Goal: Book appointment/travel/reservation

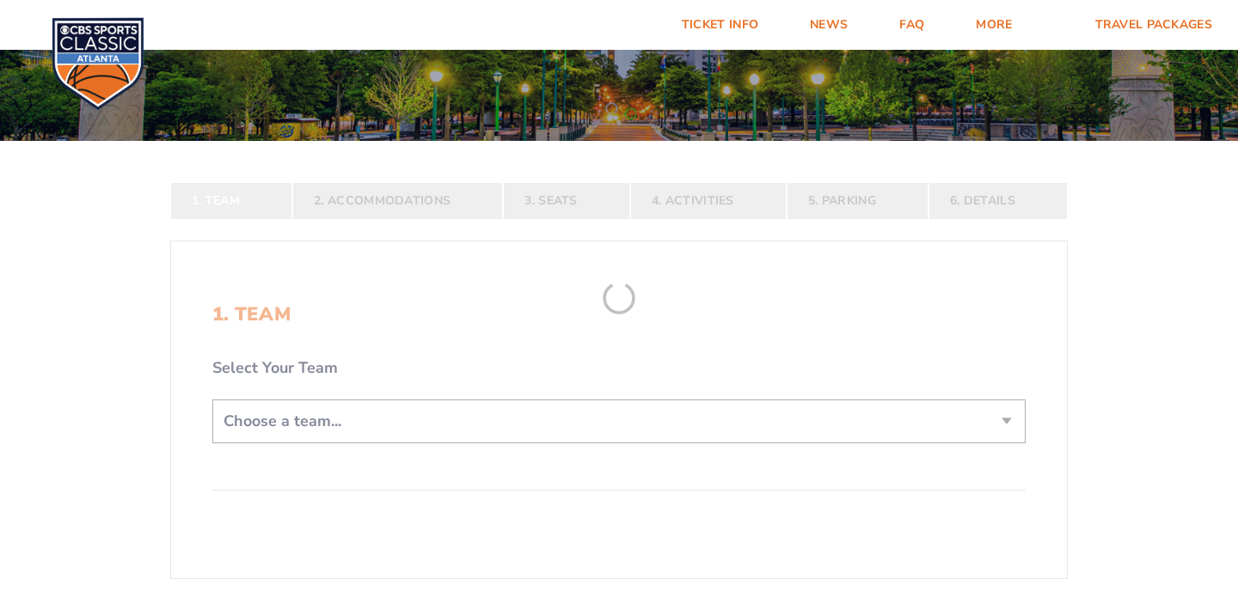
scroll to position [272, 0]
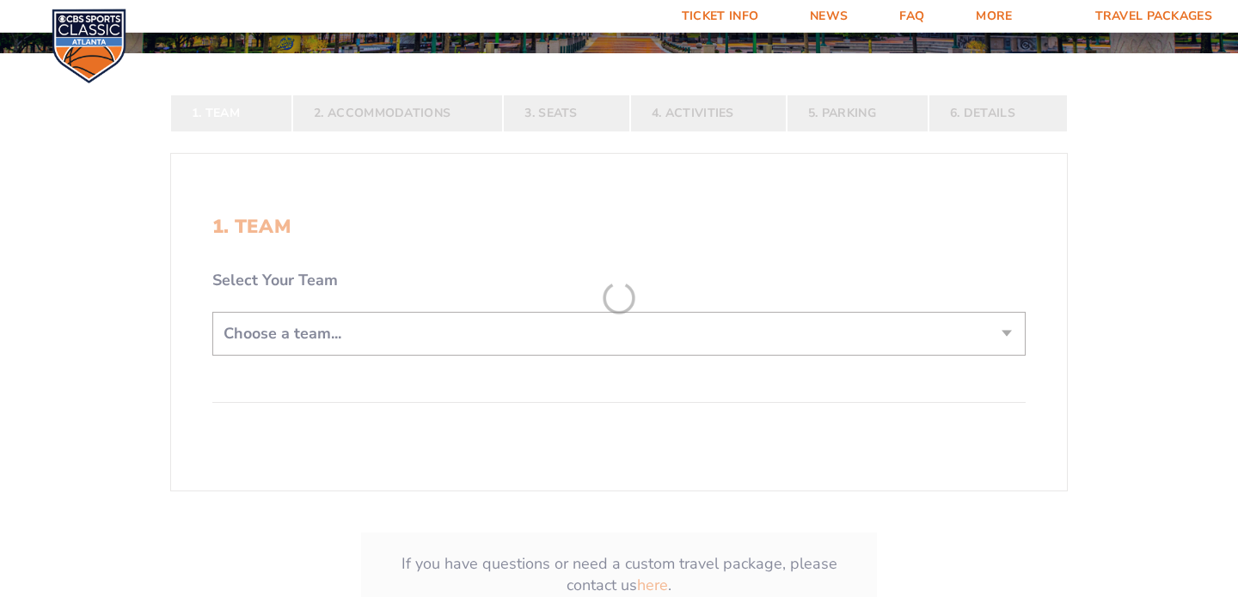
click at [414, 327] on form "[US_STATE] [US_STATE] Travel Package [US_STATE][GEOGRAPHIC_DATA] [US_STATE] Sta…" at bounding box center [619, 213] width 1238 height 971
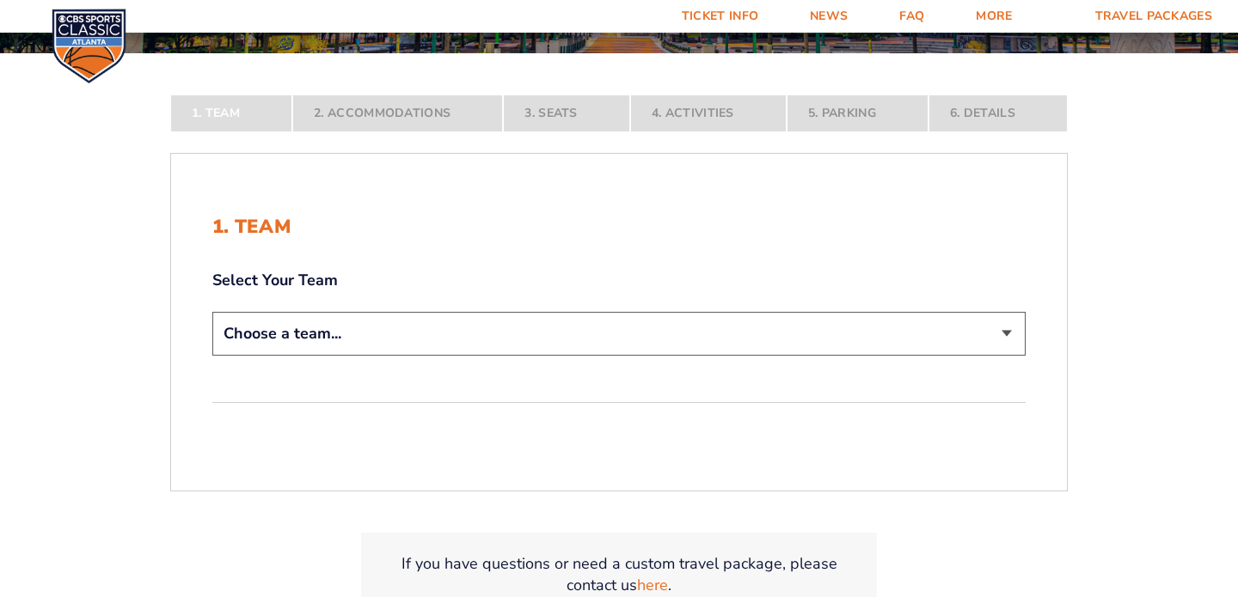
click at [412, 329] on select "Choose a team... [US_STATE] Wildcats [US_STATE] State Buckeyes [US_STATE] Tar H…" at bounding box center [618, 334] width 813 height 44
select select "12956"
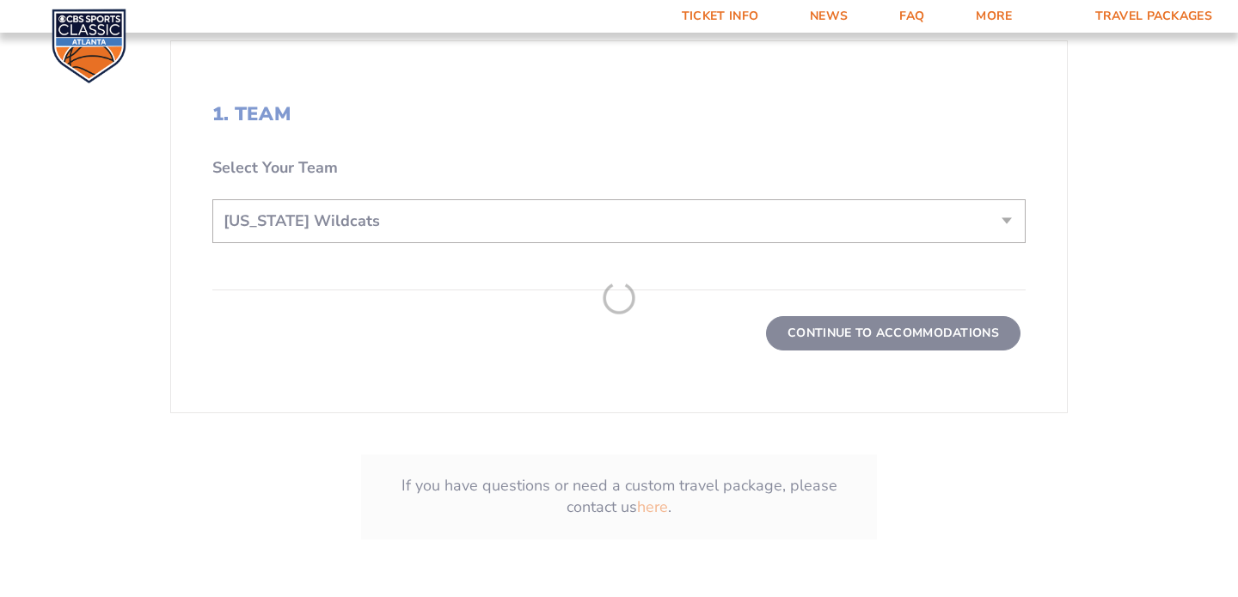
scroll to position [509, 0]
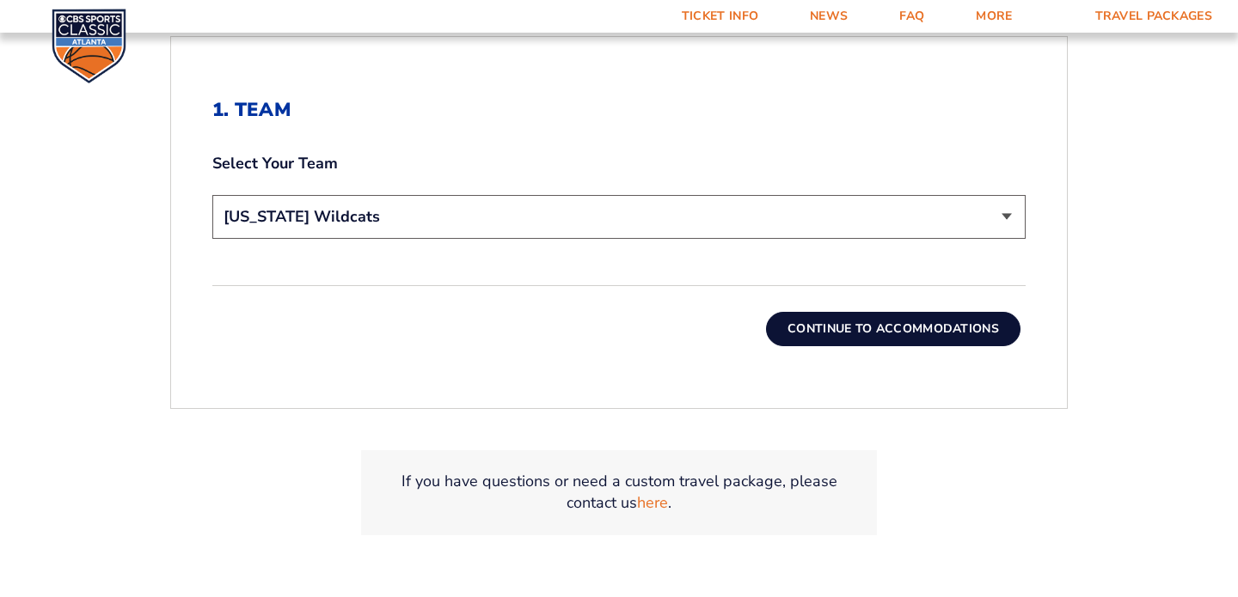
click at [917, 325] on button "Continue To Accommodations" at bounding box center [893, 329] width 254 height 34
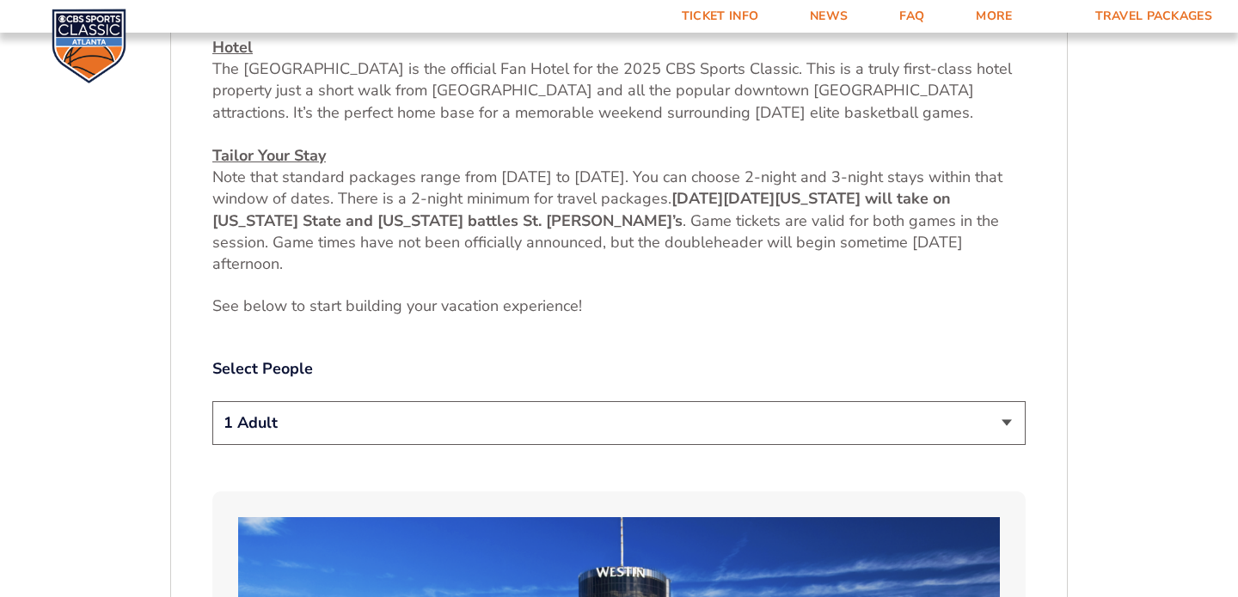
scroll to position [756, 0]
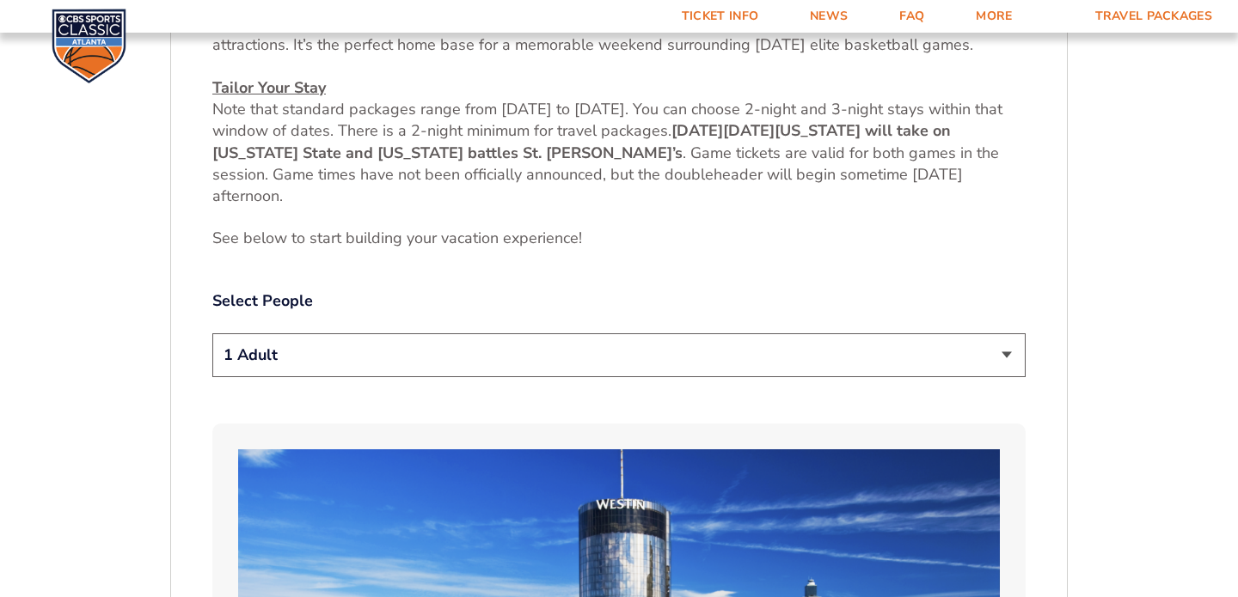
click at [878, 358] on select "1 Adult 2 Adults 3 Adults 4 Adults 2 Adults + 1 Child 2 Adults + 2 Children 2 A…" at bounding box center [618, 355] width 813 height 44
select select "3 Adults"
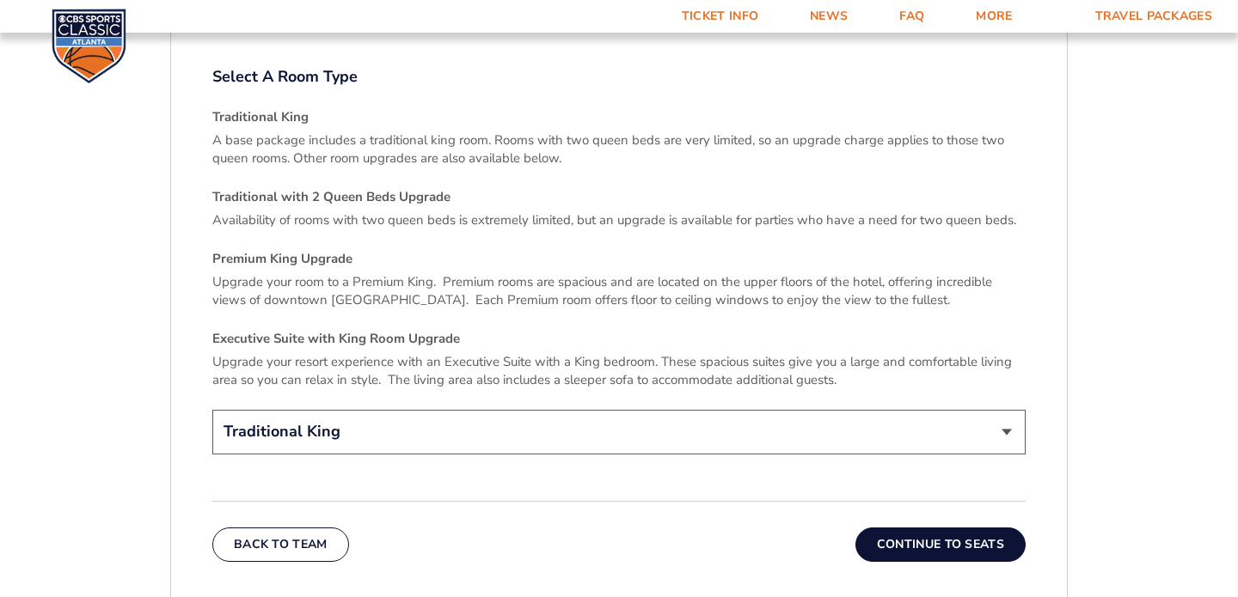
scroll to position [2503, 0]
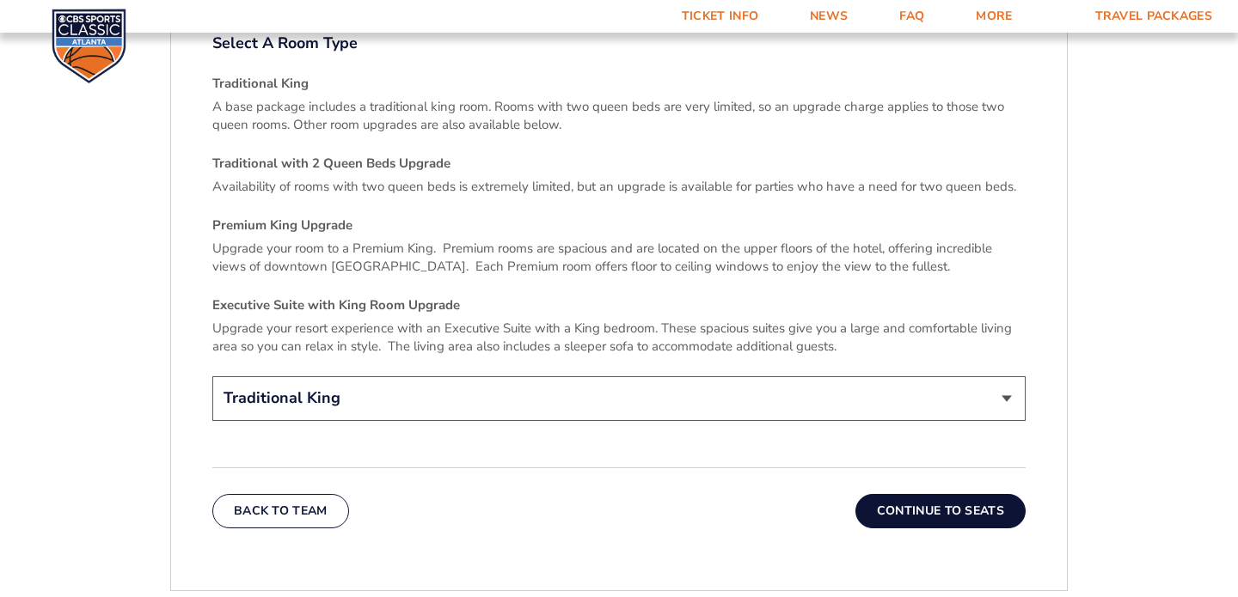
click at [901, 494] on button "Continue To Seats" at bounding box center [940, 511] width 170 height 34
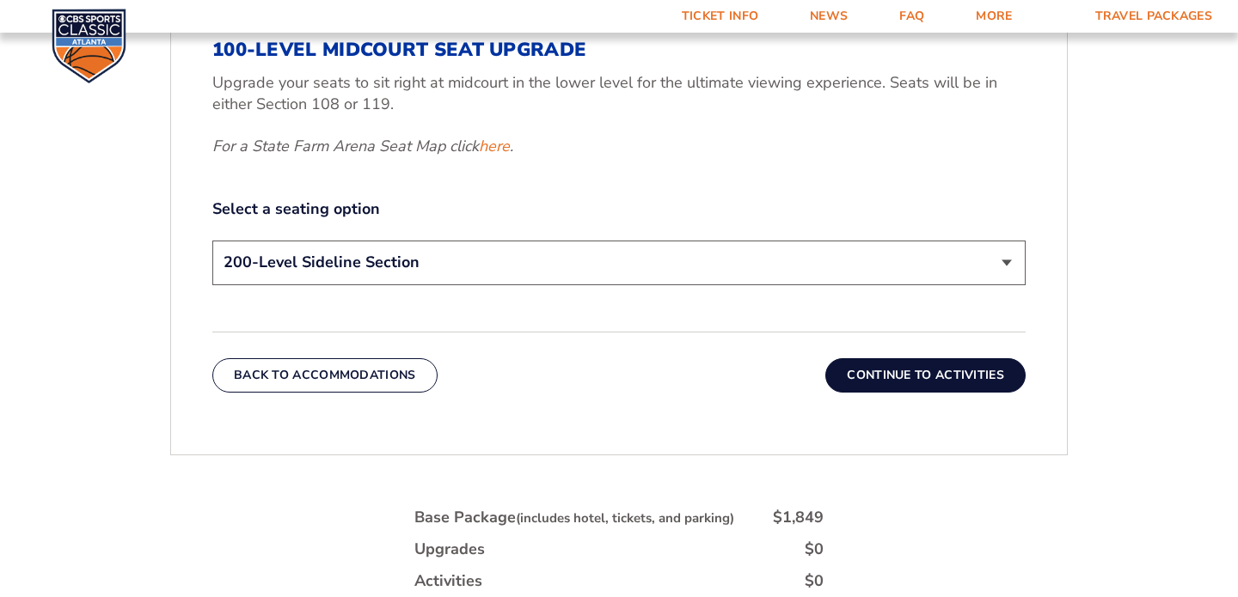
scroll to position [653, 0]
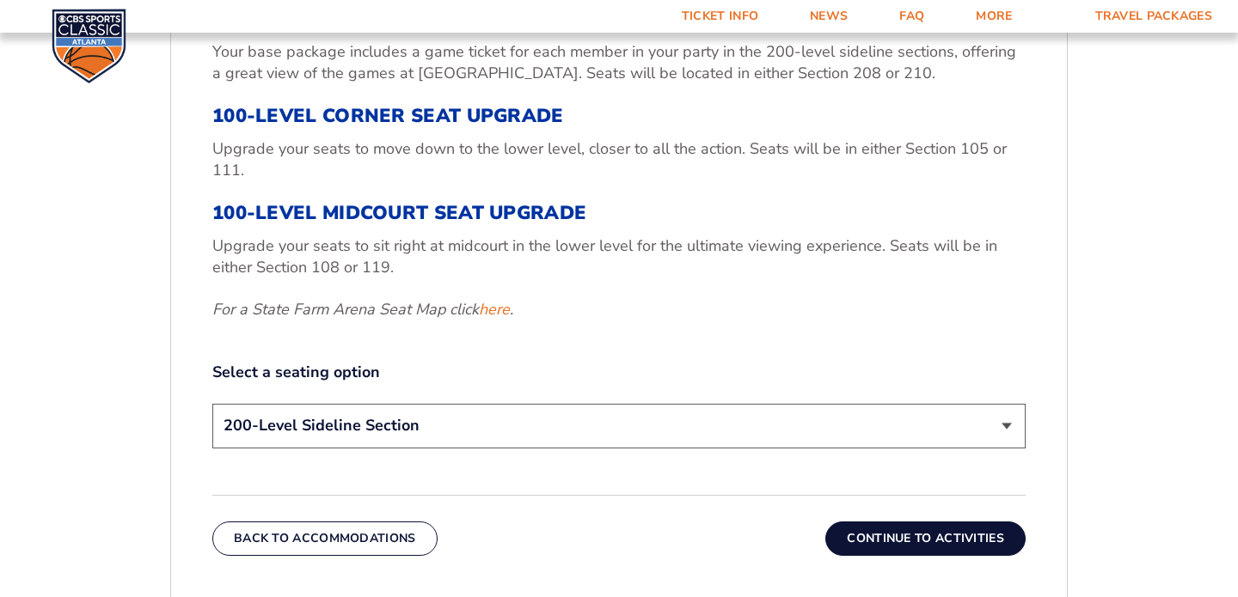
click at [831, 423] on select "200-Level Sideline Section 100-Level Corner Seat Upgrade (+$120 per person) 100…" at bounding box center [618, 426] width 813 height 44
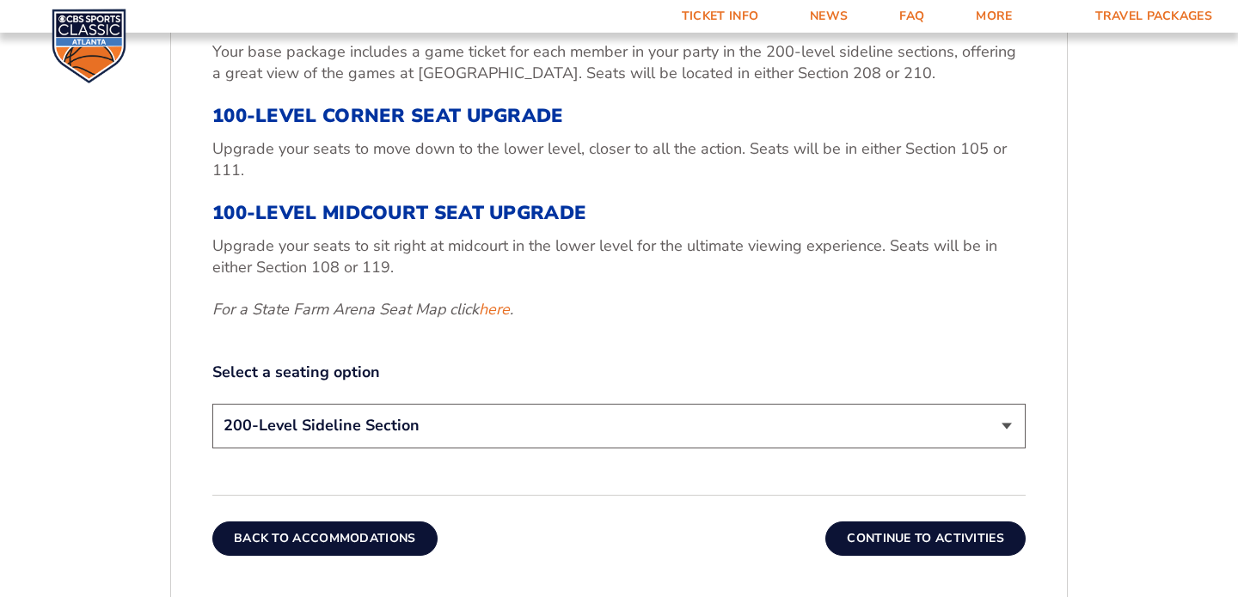
click at [302, 526] on button "Back To Accommodations" at bounding box center [324, 539] width 225 height 34
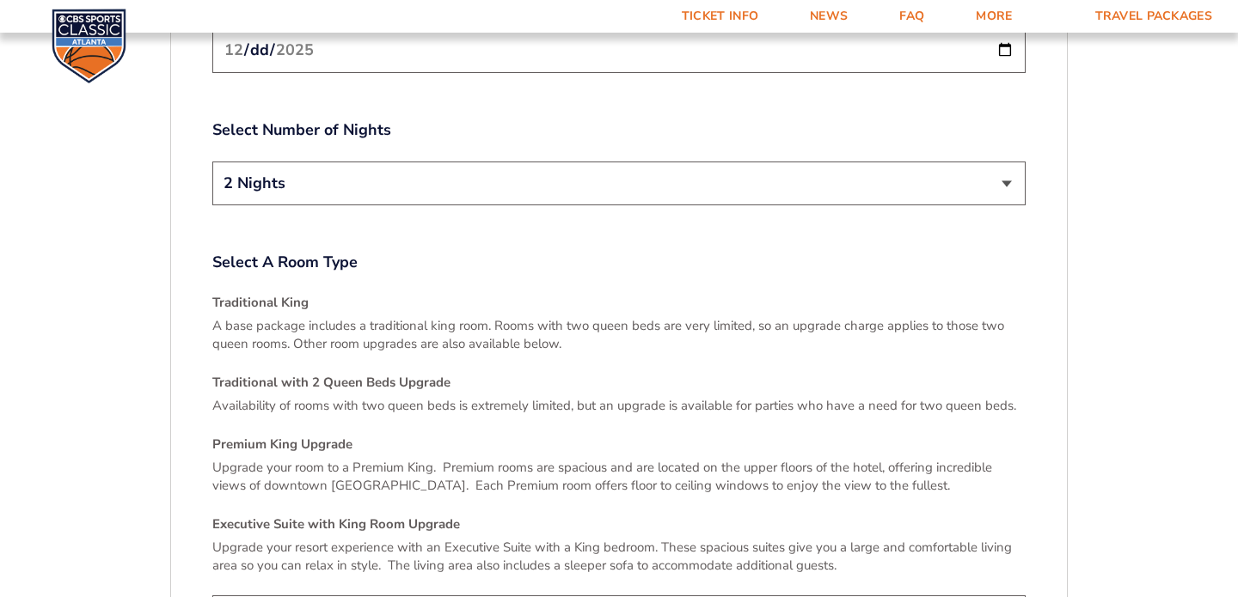
scroll to position [2150, 0]
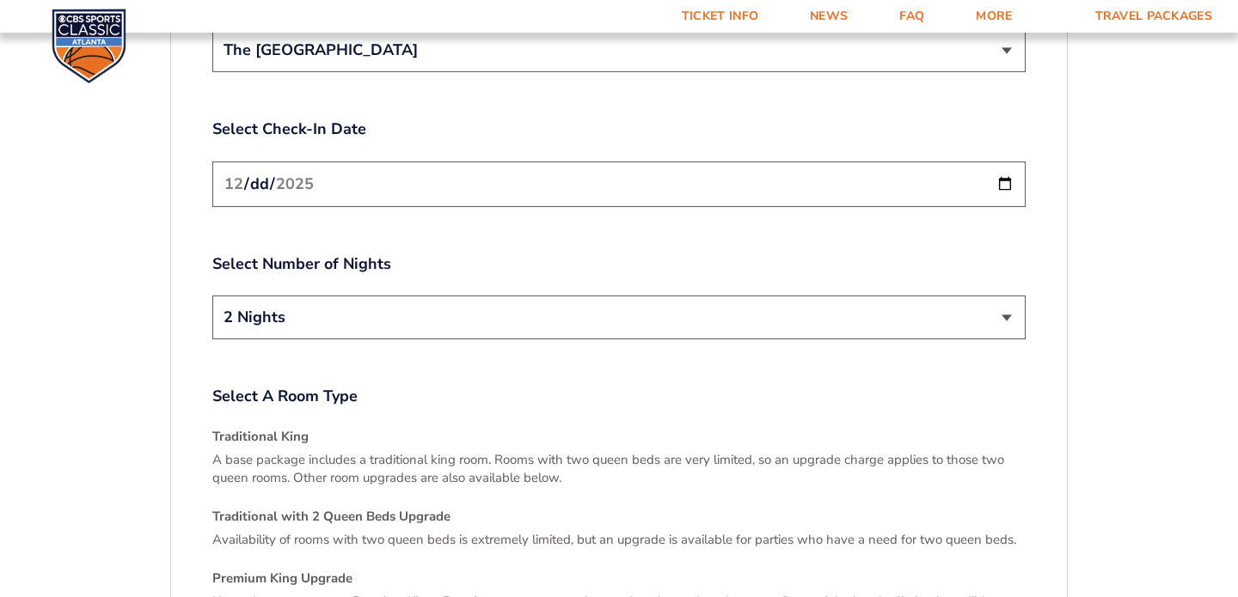
click at [387, 174] on input "[DATE]" at bounding box center [618, 185] width 813 height 46
click at [1009, 168] on input "[DATE]" at bounding box center [618, 185] width 813 height 46
click at [376, 303] on select "2 Nights 3 Nights" at bounding box center [618, 318] width 813 height 44
click at [1005, 168] on input "[DATE]" at bounding box center [618, 185] width 813 height 46
type input "[DATE]"
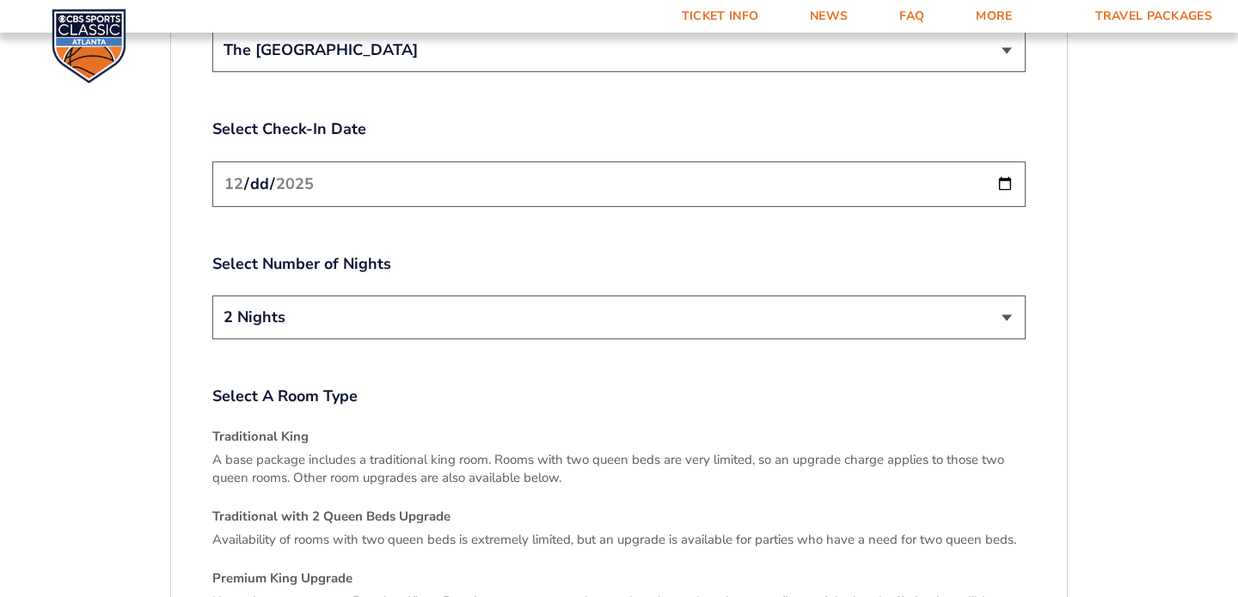
click at [521, 386] on label "Select A Room Type" at bounding box center [618, 396] width 813 height 21
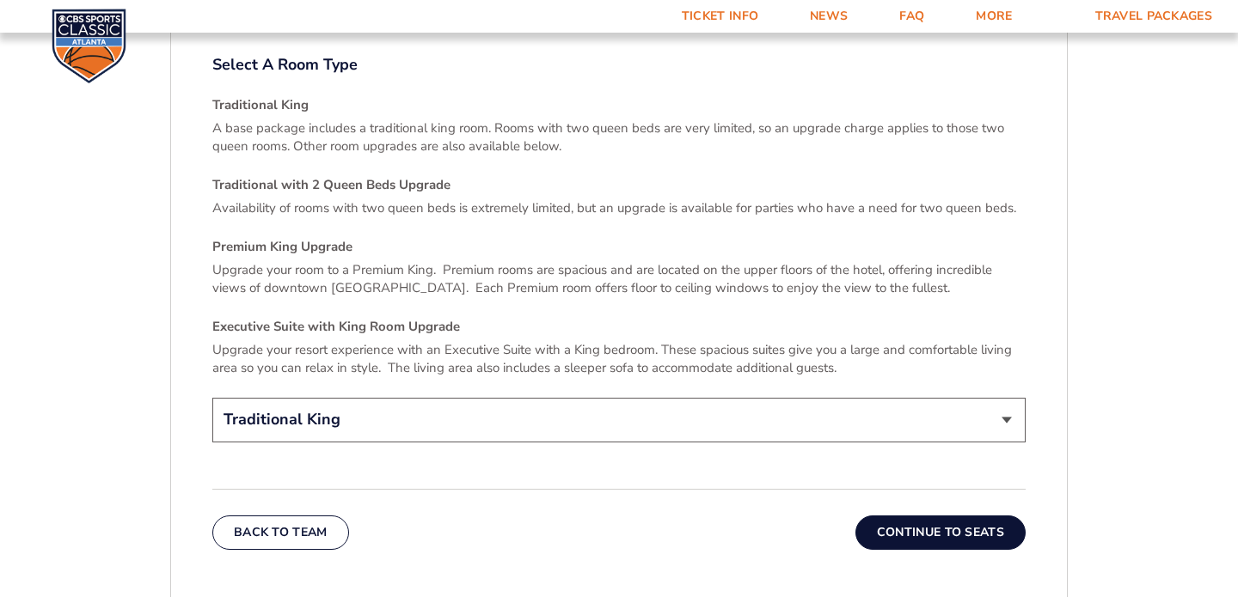
scroll to position [2514, 0]
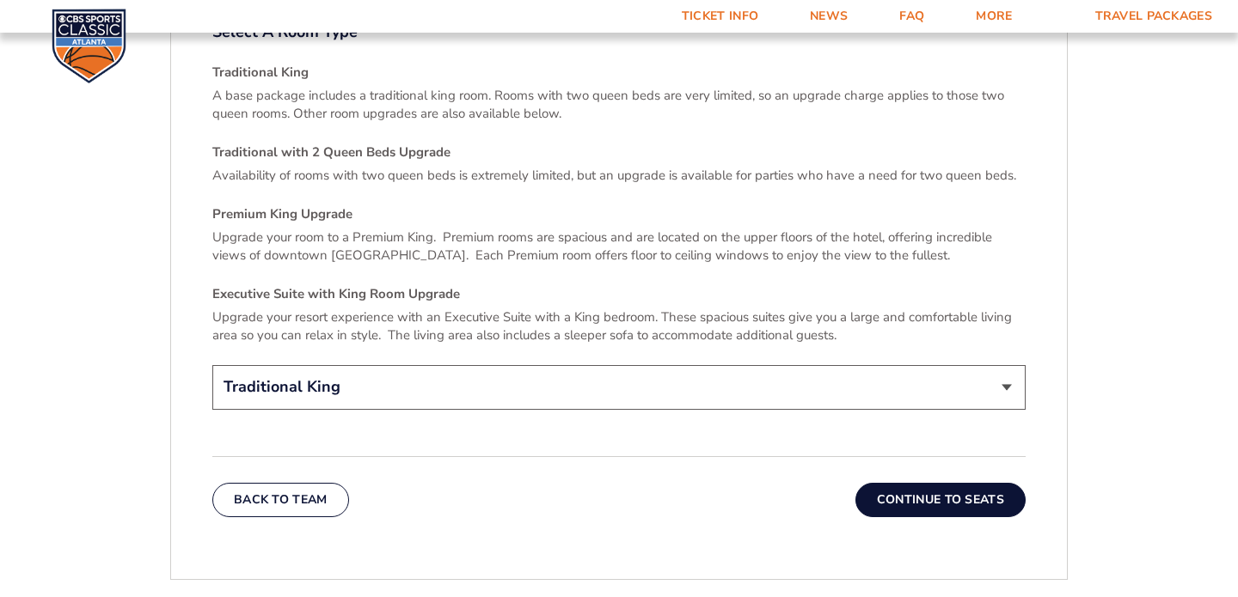
click at [518, 382] on select "Traditional King Traditional with 2 Queen Beds Upgrade (+$45 per night) Premium…" at bounding box center [618, 387] width 813 height 44
select select "Traditional with 2 Queen Beds Upgrade"
click at [932, 483] on button "Continue To Seats" at bounding box center [940, 500] width 170 height 34
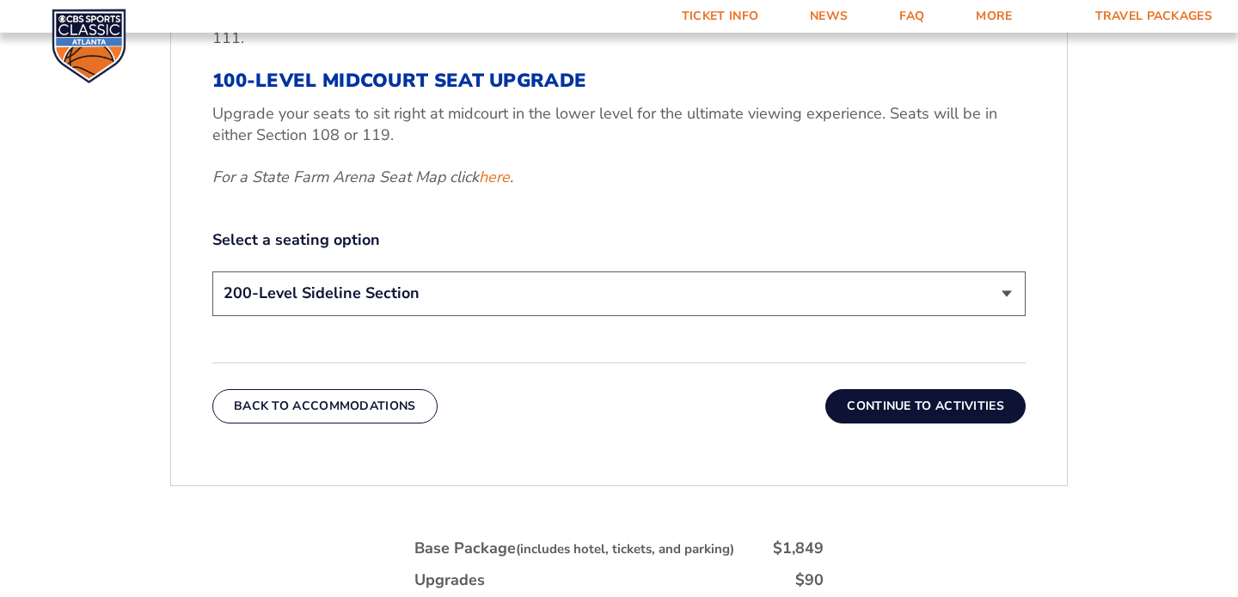
scroll to position [932, 0]
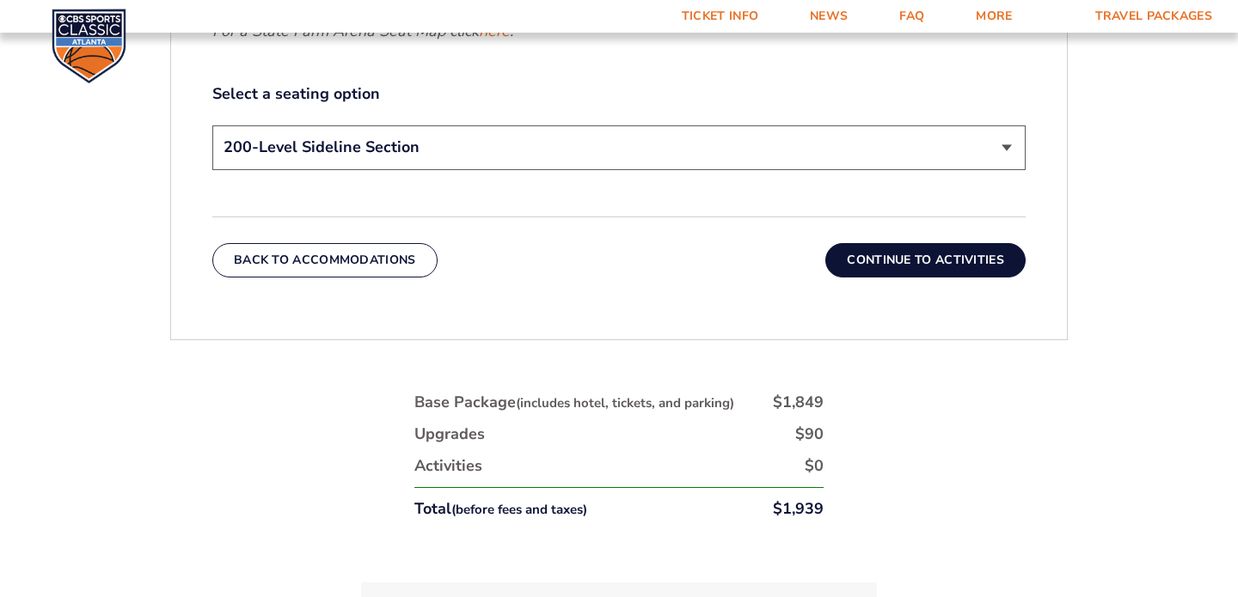
click at [815, 139] on select "200-Level Sideline Section 100-Level Corner Seat Upgrade (+$120 per person) 100…" at bounding box center [618, 147] width 813 height 44
click at [852, 254] on button "Continue To Activities" at bounding box center [925, 260] width 200 height 34
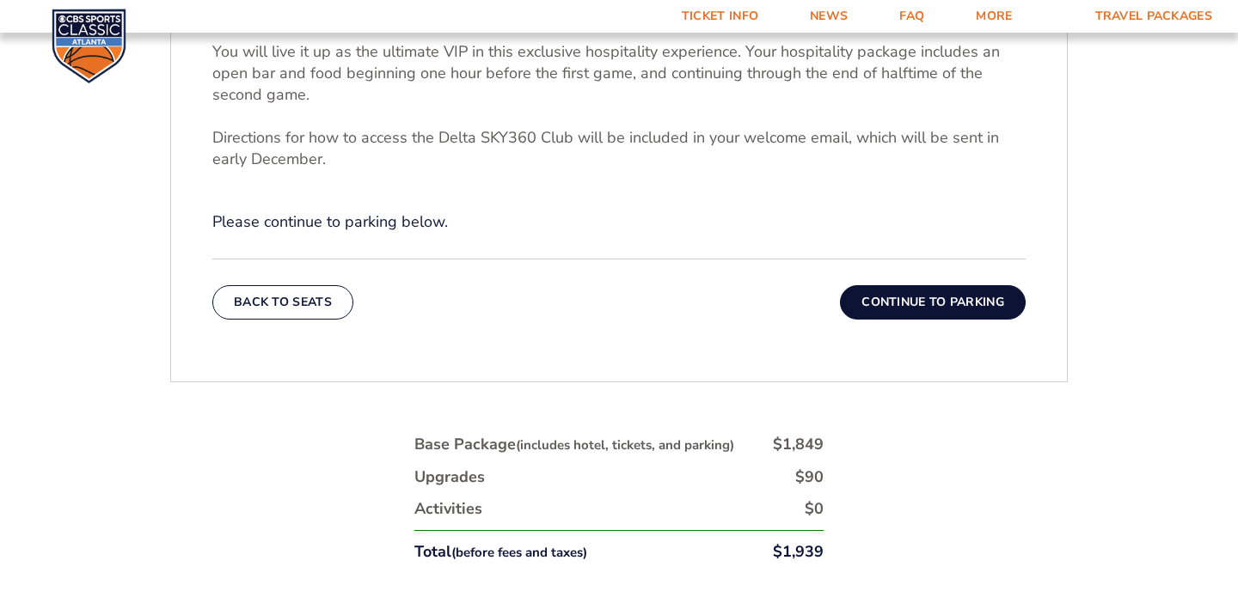
scroll to position [531, 0]
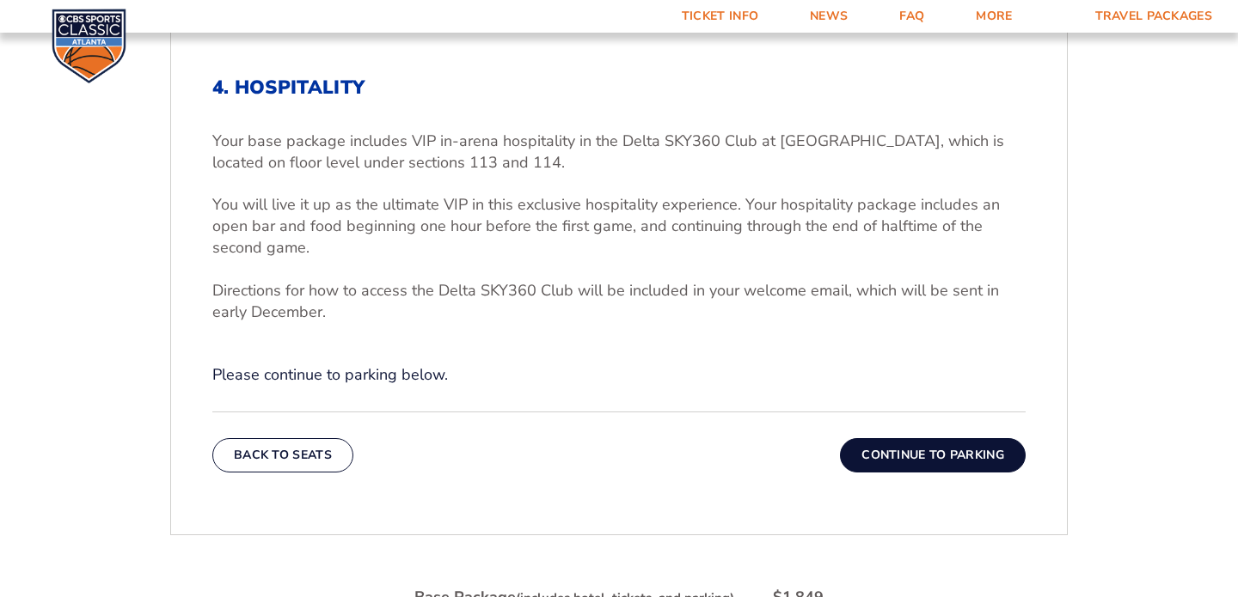
click at [884, 452] on button "Continue To Parking" at bounding box center [933, 455] width 186 height 34
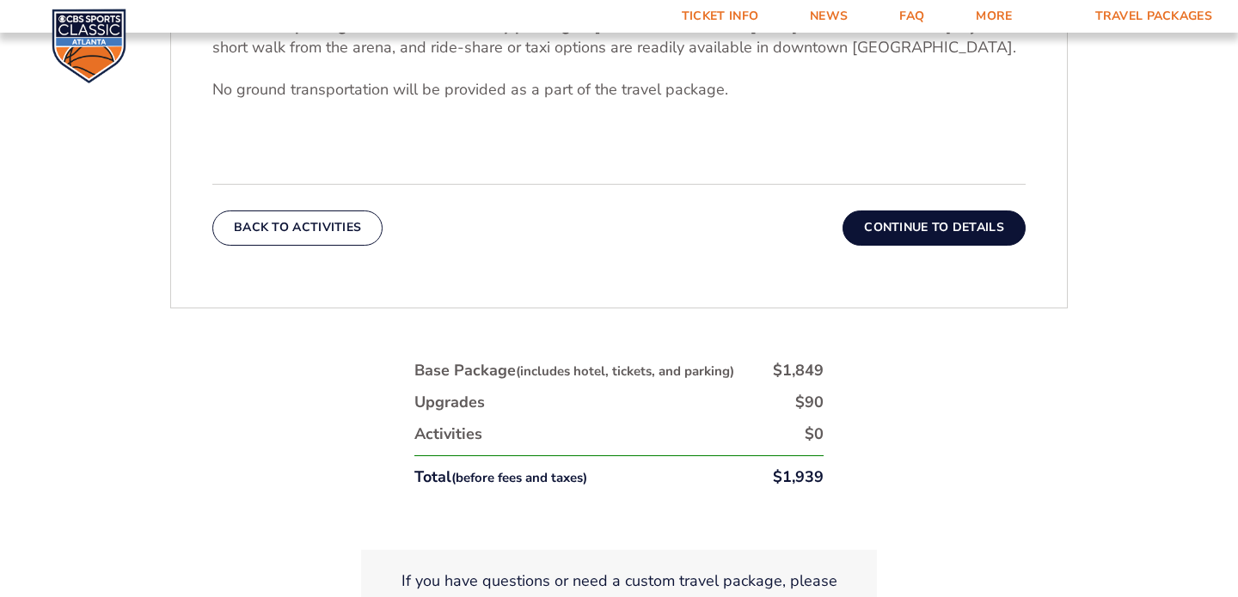
scroll to position [660, 0]
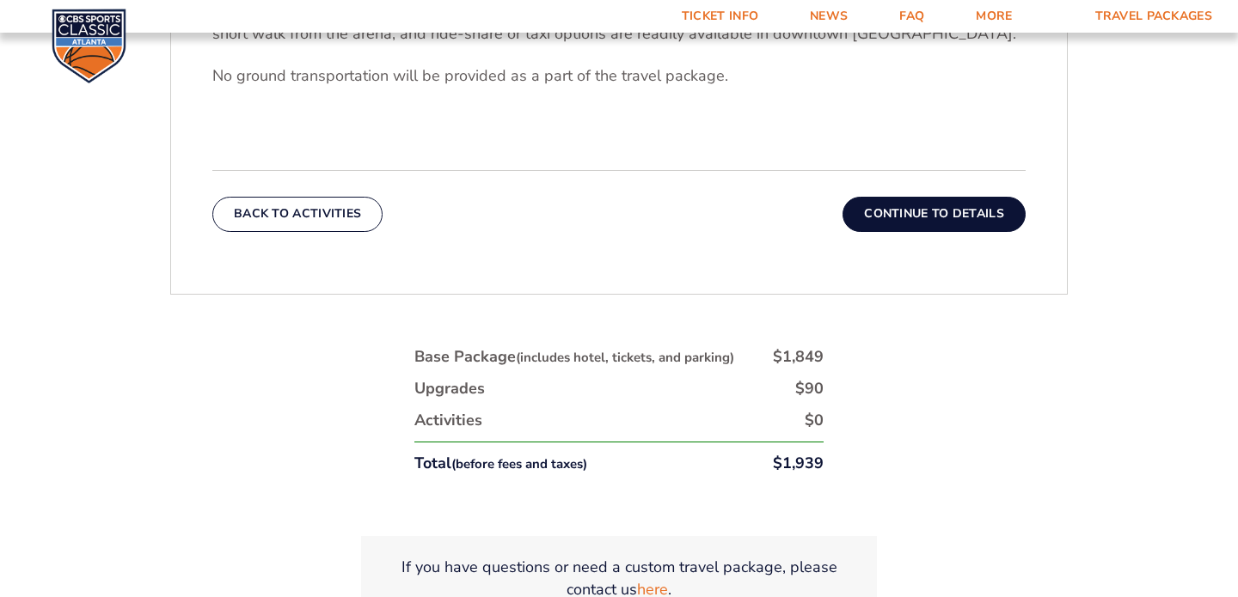
click at [958, 211] on button "Continue To Details" at bounding box center [933, 214] width 183 height 34
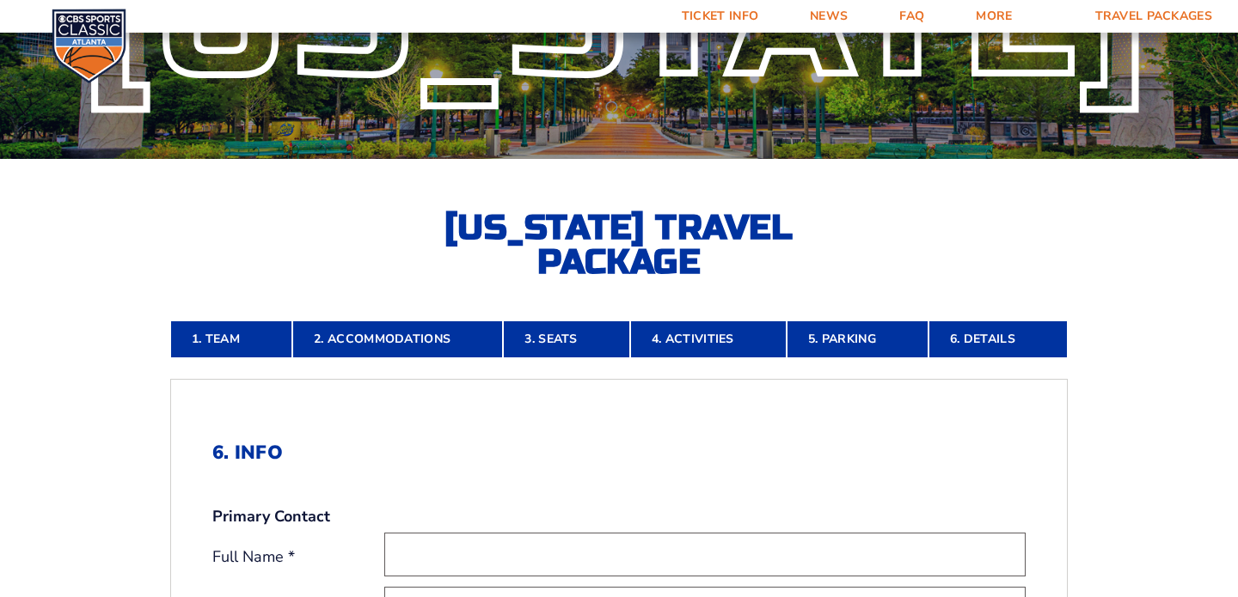
scroll to position [160, 0]
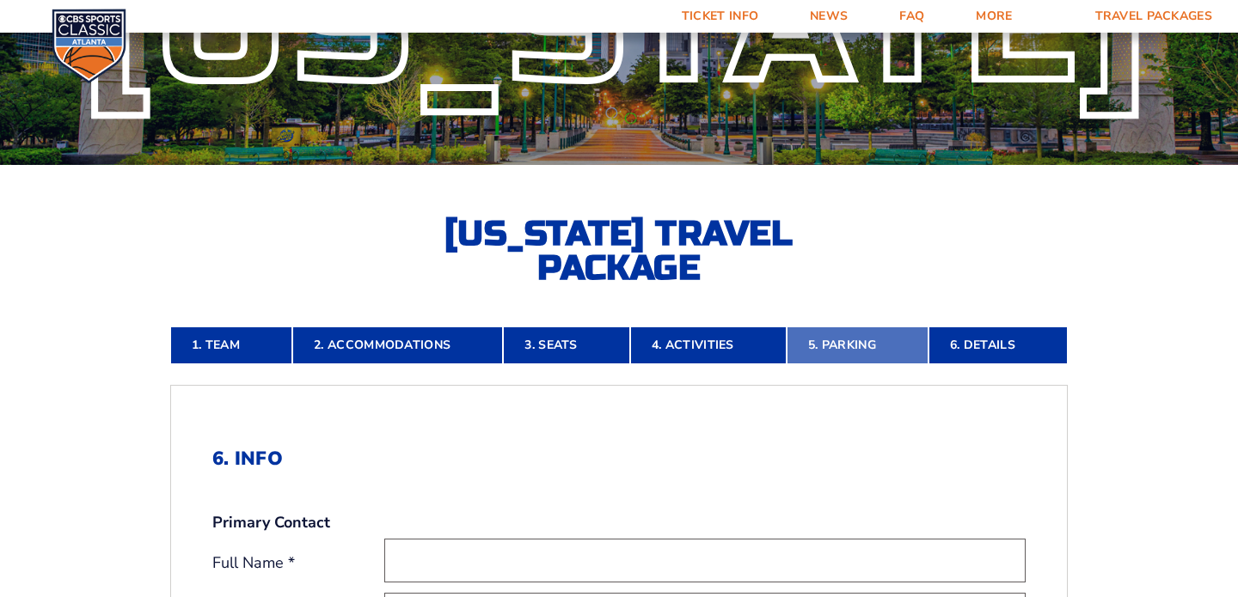
click at [859, 348] on link "5. Parking" at bounding box center [857, 346] width 142 height 38
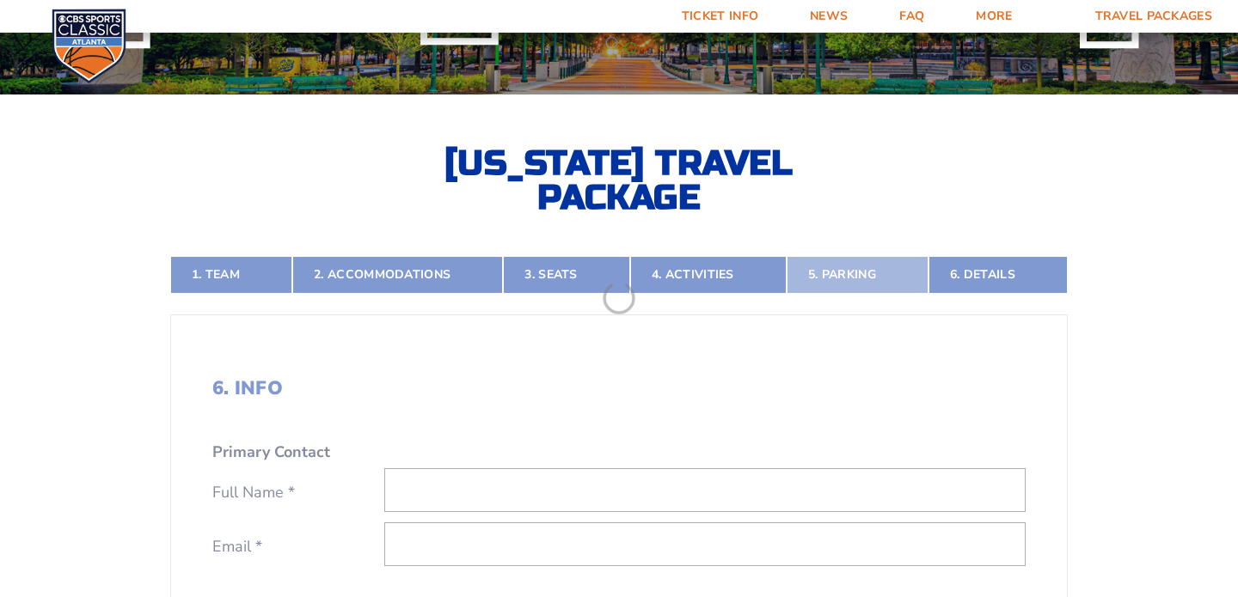
scroll to position [282, 0]
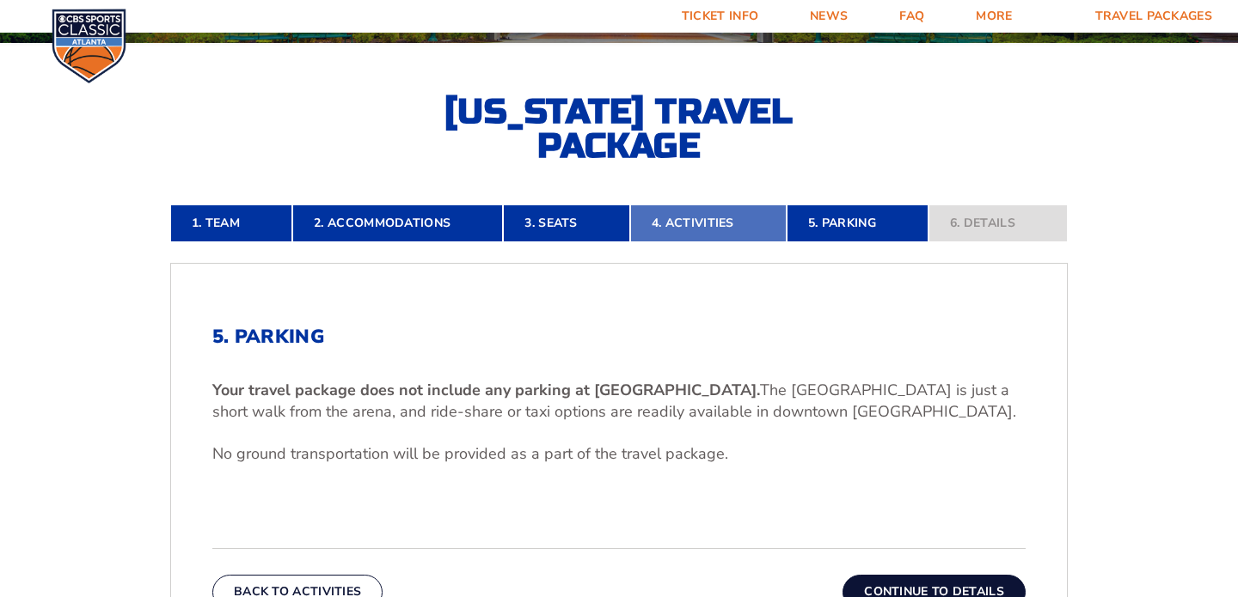
click at [673, 221] on link "4. Activities" at bounding box center [708, 224] width 156 height 38
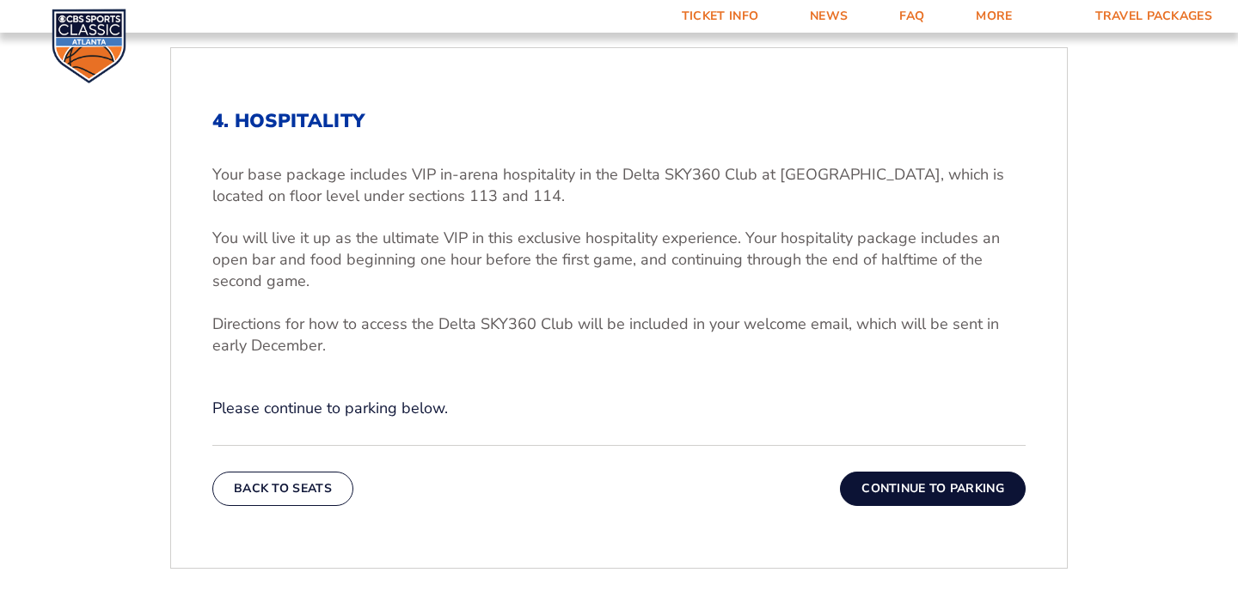
scroll to position [500, 0]
